Goal: Transaction & Acquisition: Purchase product/service

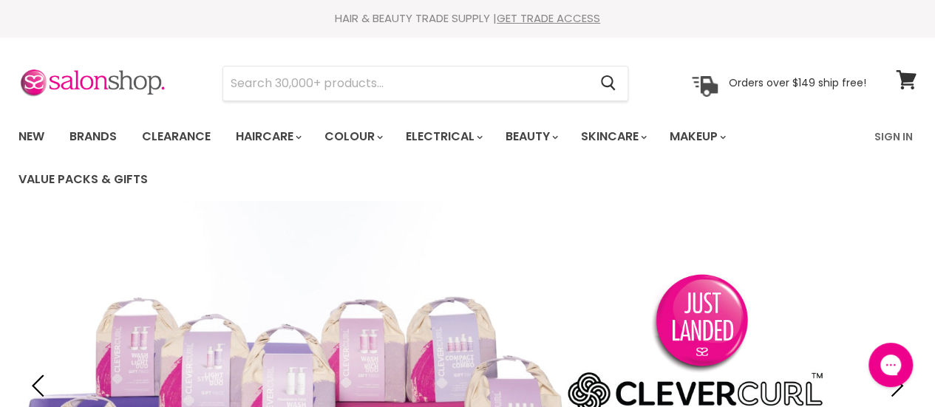
click at [301, 86] on input "Search" at bounding box center [405, 84] width 365 height 34
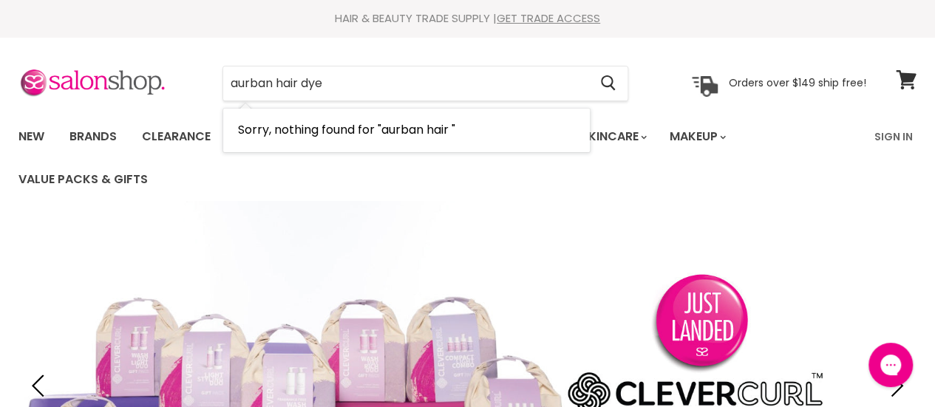
type input "aurban hair dye"
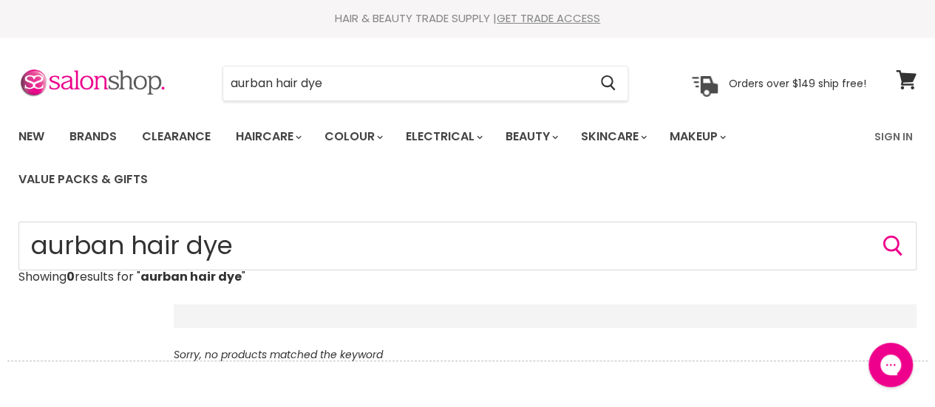
click at [500, 84] on input "aurban hair dye" at bounding box center [405, 84] width 365 height 34
type input "a"
type input "brown hair"
click button "Cancel" at bounding box center [0, 0] width 0 height 0
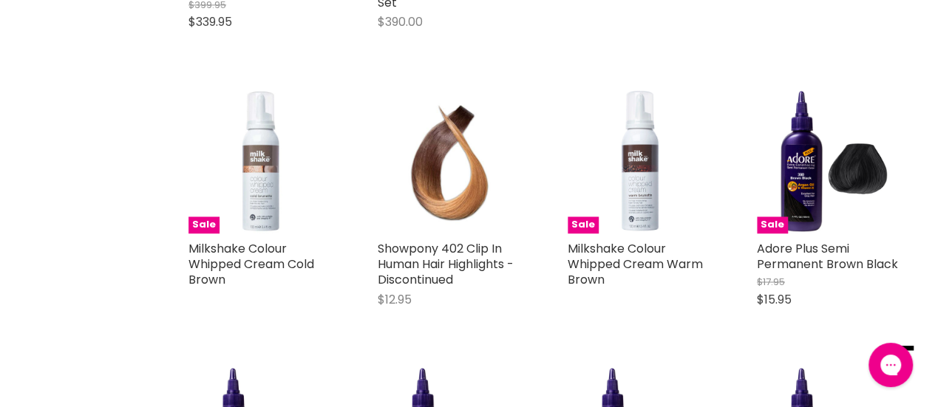
scroll to position [1114, 0]
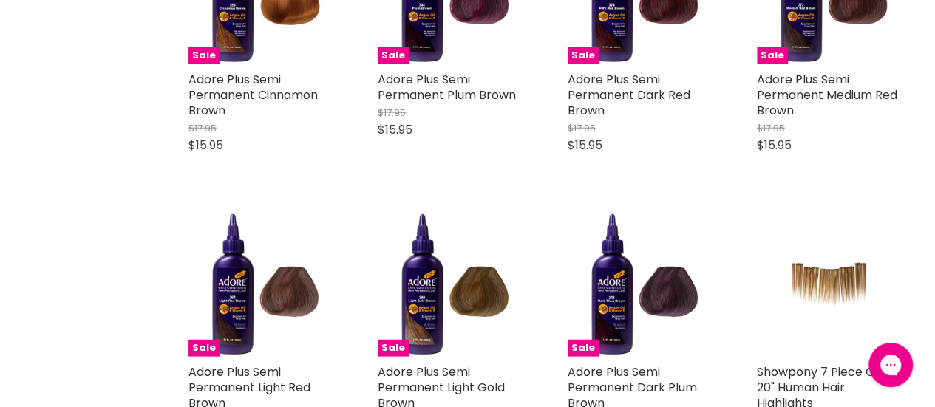
type input "brown* hair**"
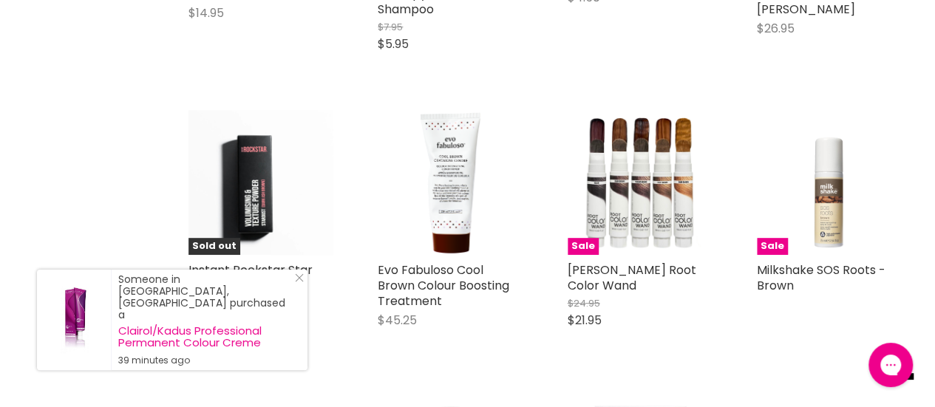
scroll to position [3128, 0]
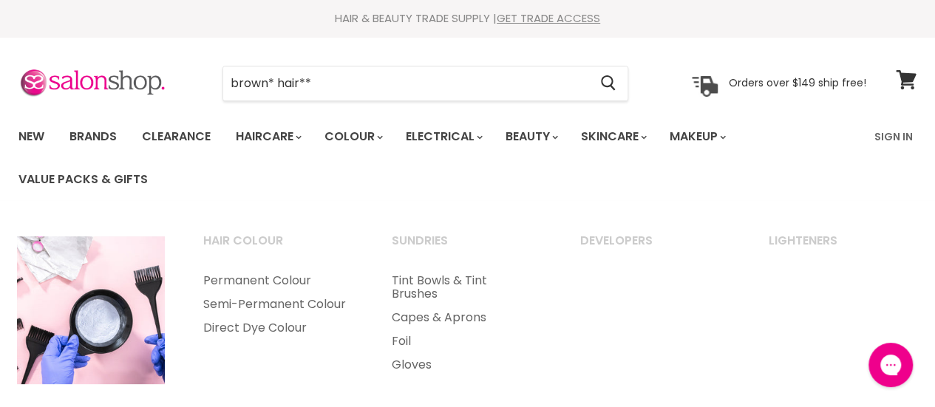
click at [300, 316] on link "Semi-Permanent Colour" at bounding box center [277, 305] width 185 height 24
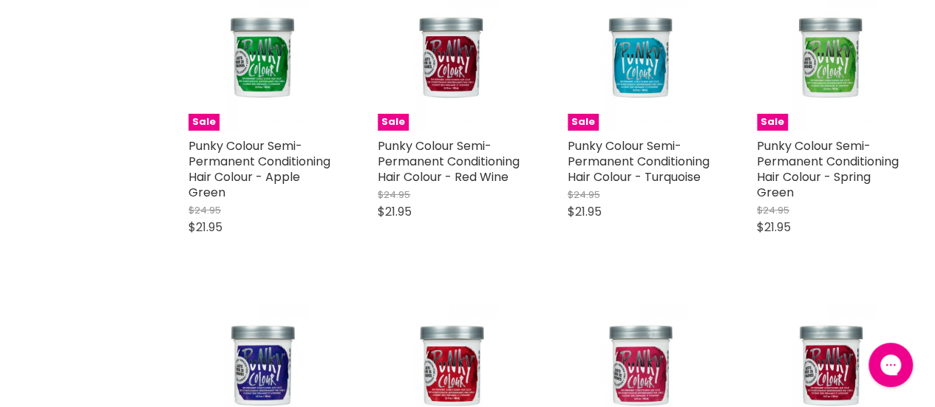
scroll to position [2373, 0]
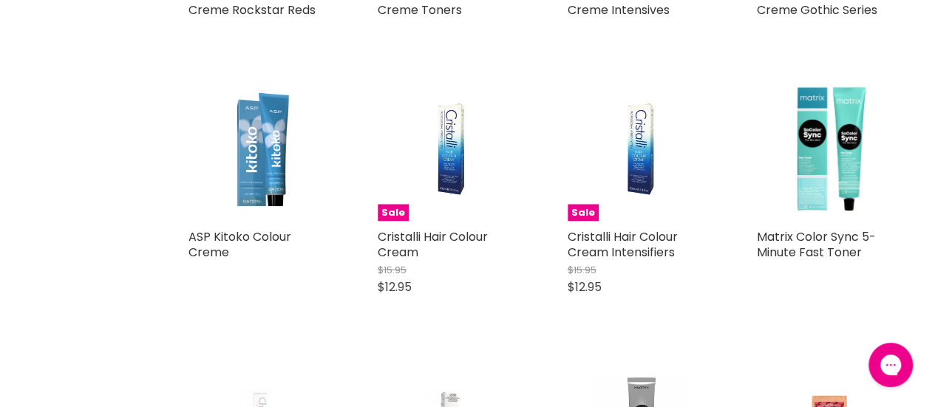
scroll to position [3998, 0]
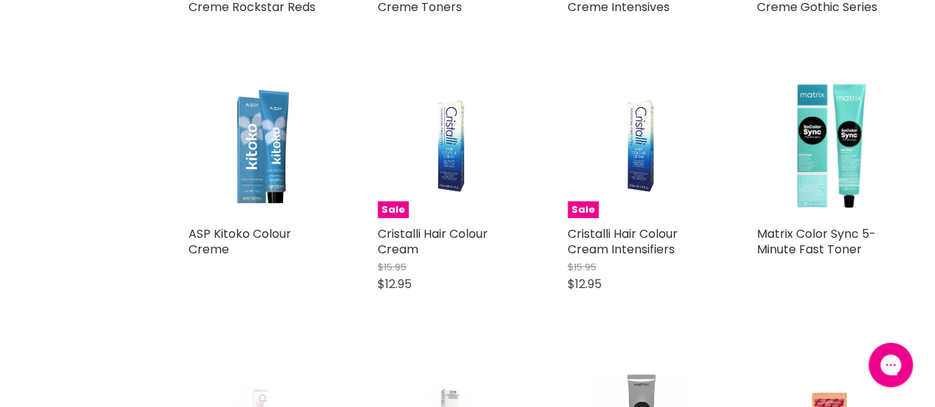
click at [650, 146] on img "Main content" at bounding box center [639, 145] width 97 height 145
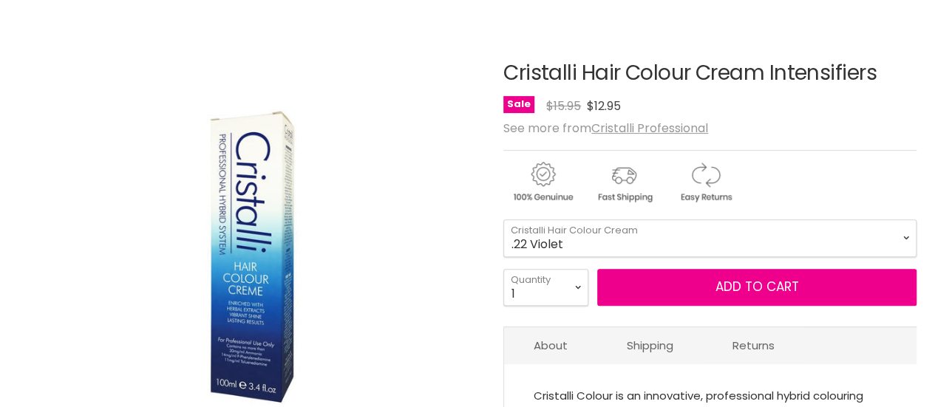
scroll to position [205, 0]
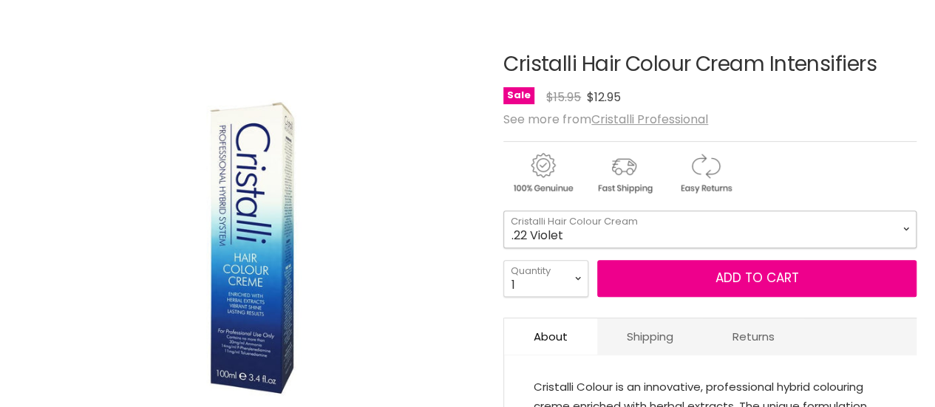
click at [851, 230] on select ".22 Violet .56 Fuschia .66 Red .81 Silver Pearl .91 Silver" at bounding box center [709, 229] width 413 height 37
click at [907, 119] on div "See more from Cristalli Professional" at bounding box center [709, 119] width 413 height 14
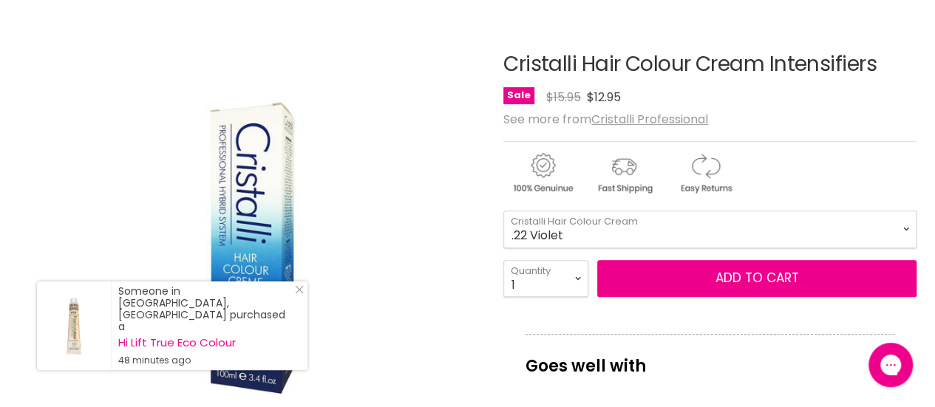
click at [291, 303] on img "Cristalli Hair Colour Cream Intensifiers image. Click or Scroll to Zoom." at bounding box center [172, 247] width 308 height 463
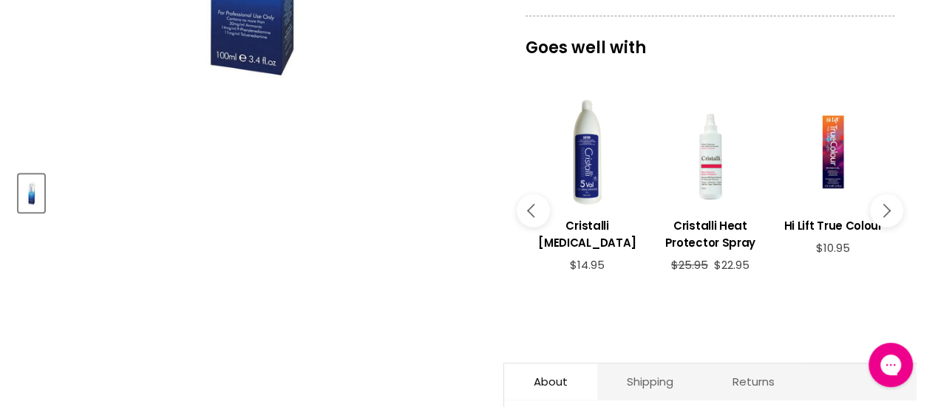
scroll to position [516, 0]
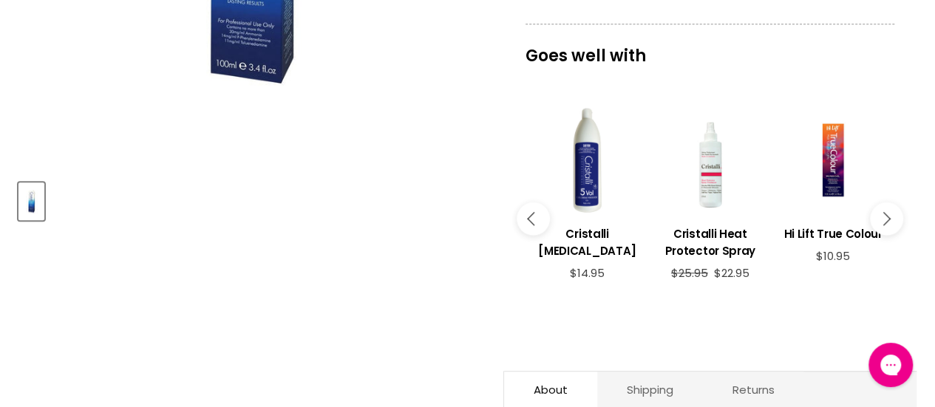
click at [525, 278] on div "imageUrl Cristalli [MEDICAL_DATA] $14.95" at bounding box center [586, 201] width 123 height 228
